Goal: Transaction & Acquisition: Purchase product/service

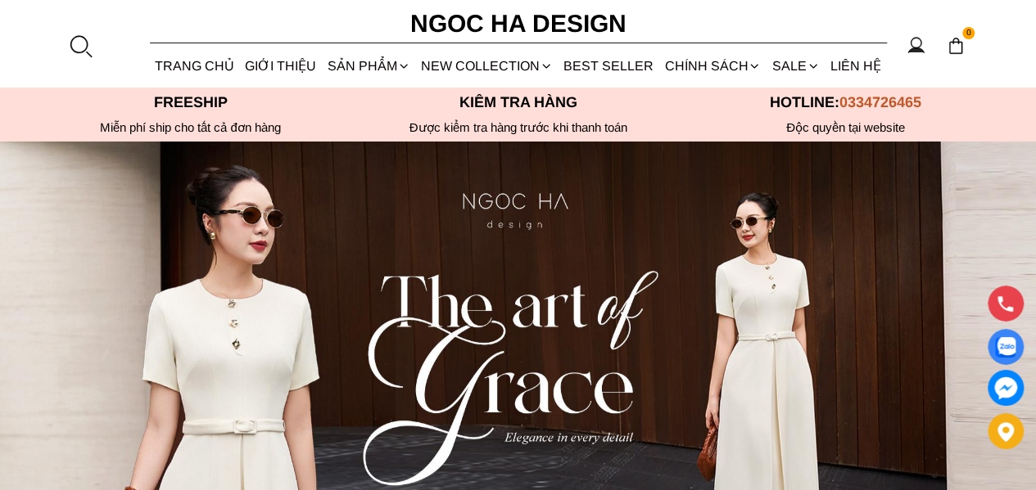
click at [70, 42] on div at bounding box center [80, 46] width 25 height 25
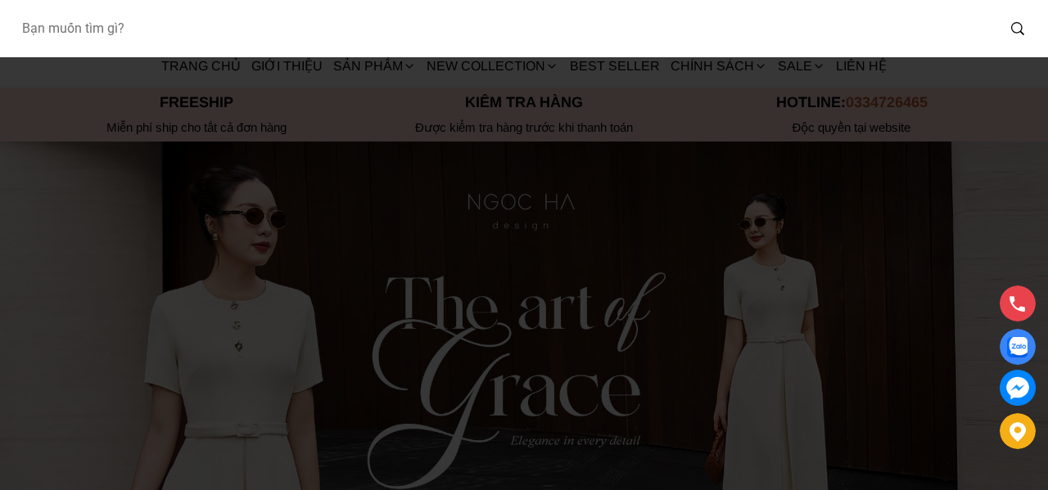
click at [87, 40] on input "Input search Bạn muốn tìm gì?" at bounding box center [501, 29] width 987 height 38
type input "D713"
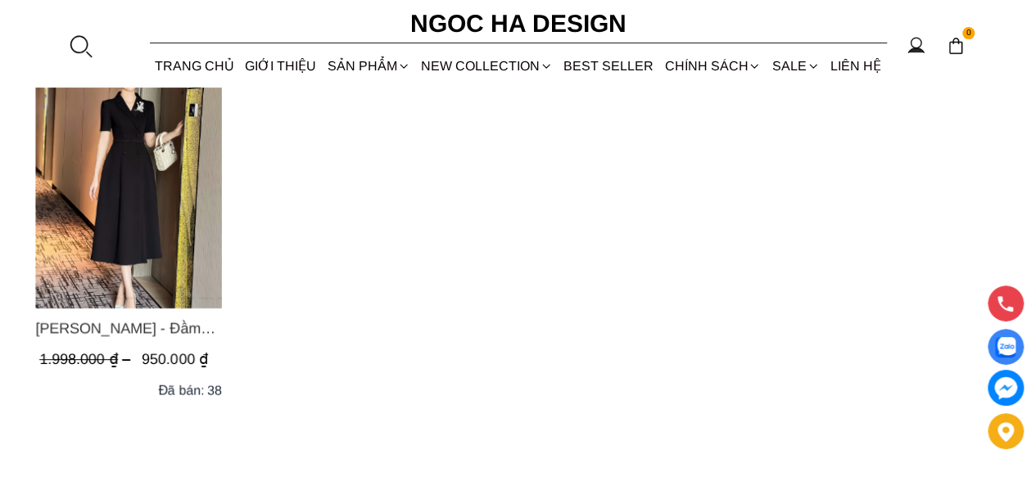
scroll to position [164, 0]
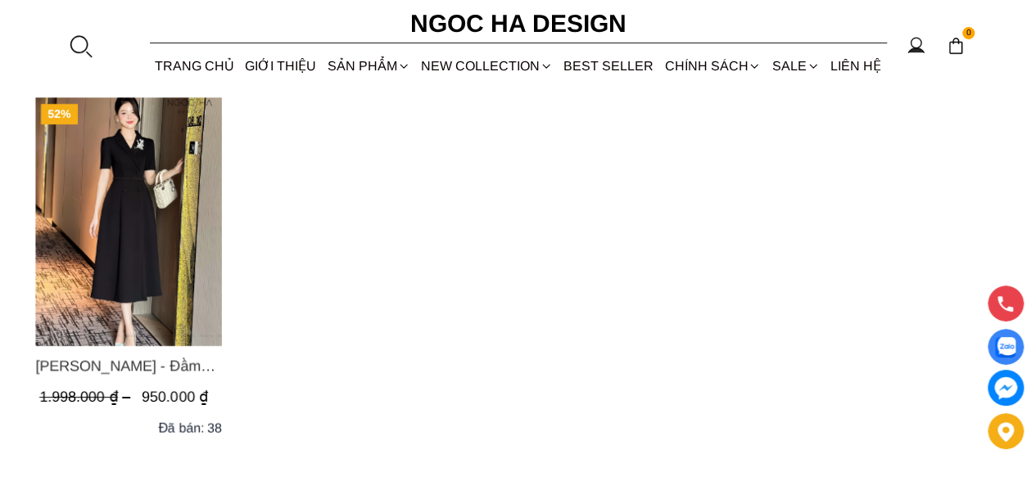
click at [138, 196] on img "Product image - Irene Dress - Đầm Vest Dáng Xòe Kèm Đai D713" at bounding box center [128, 221] width 187 height 249
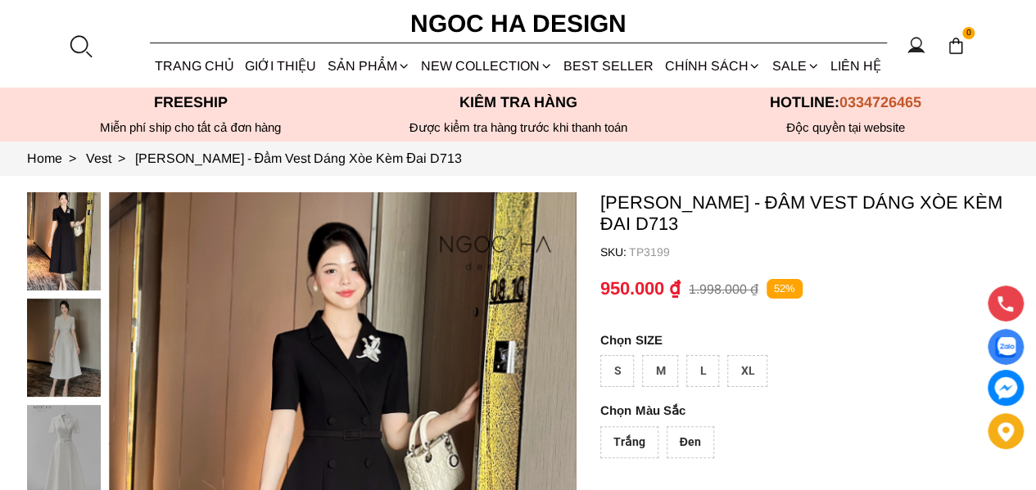
scroll to position [246, 0]
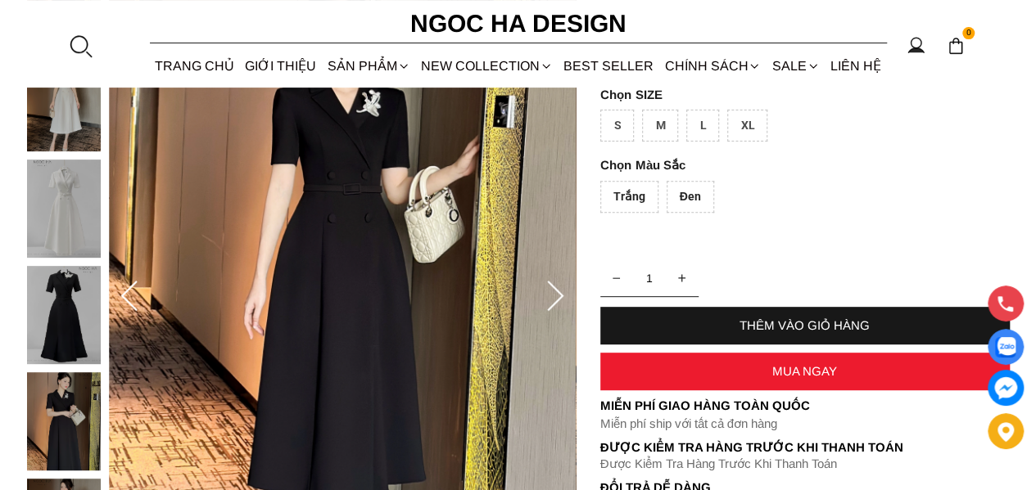
click at [634, 195] on div "Trắng" at bounding box center [629, 197] width 58 height 32
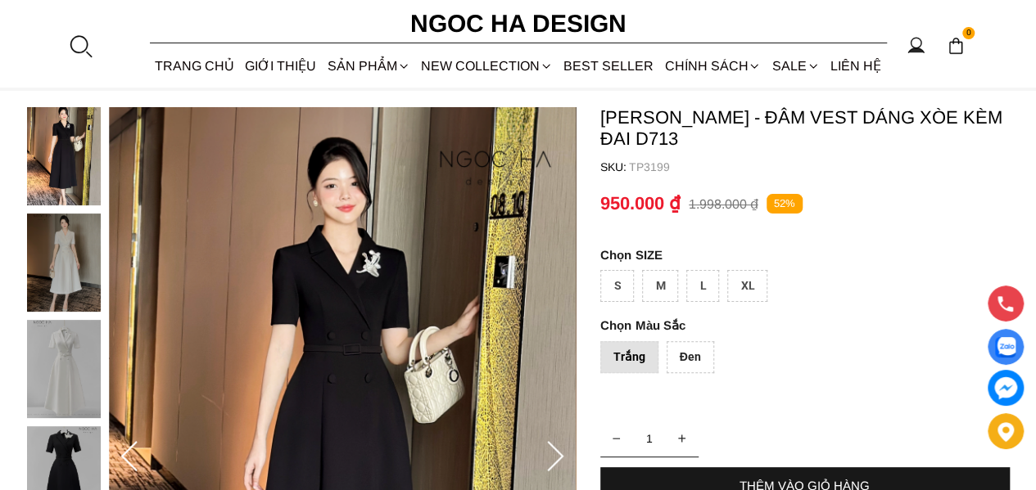
scroll to position [82, 0]
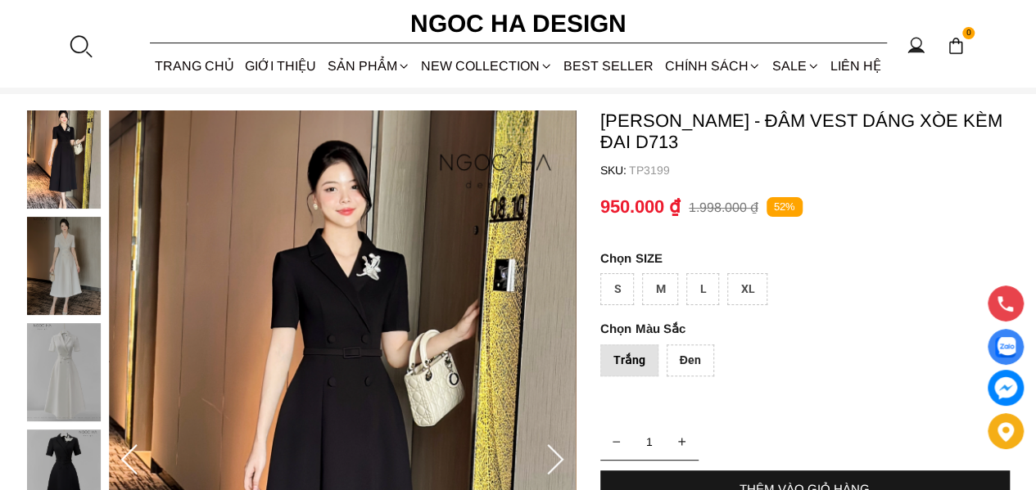
click at [622, 352] on div "Trắng" at bounding box center [629, 361] width 58 height 32
click at [690, 347] on div "Đen" at bounding box center [689, 361] width 47 height 32
click at [643, 360] on div "Trắng" at bounding box center [629, 361] width 58 height 32
click at [691, 356] on div "Đen" at bounding box center [689, 361] width 47 height 32
click at [639, 361] on div "Trắng" at bounding box center [629, 361] width 58 height 32
